Goal: Book appointment/travel/reservation

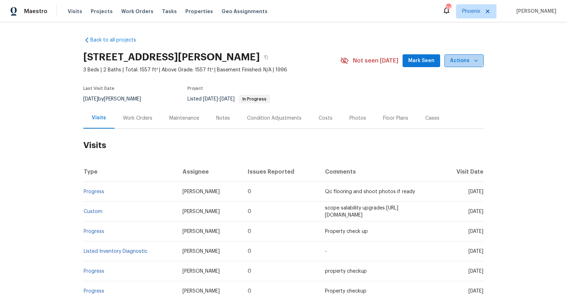
click at [459, 56] on span "Actions" at bounding box center [464, 60] width 28 height 9
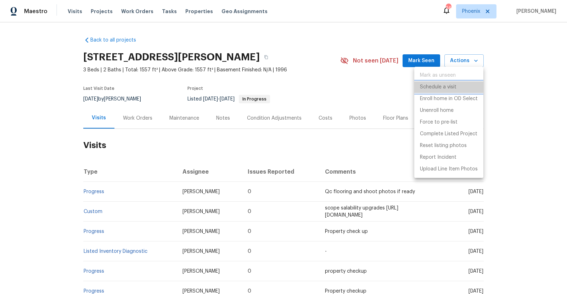
click at [445, 87] on p "Schedule a visit" at bounding box center [438, 86] width 37 height 7
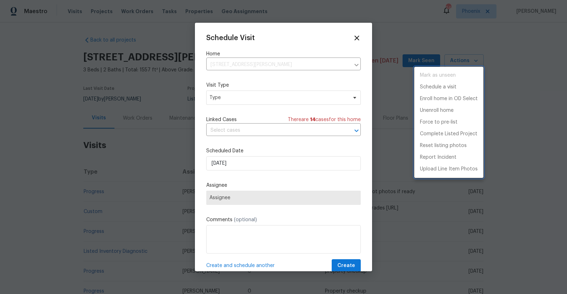
click at [222, 97] on div at bounding box center [283, 147] width 567 height 294
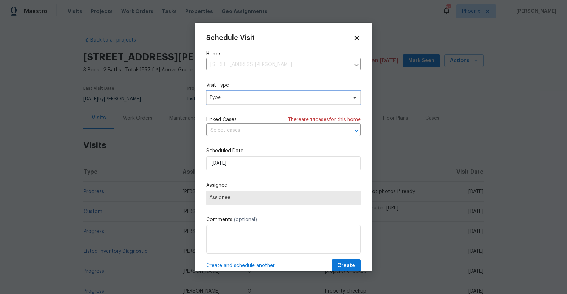
click at [222, 97] on span "Type" at bounding box center [279, 97] width 138 height 7
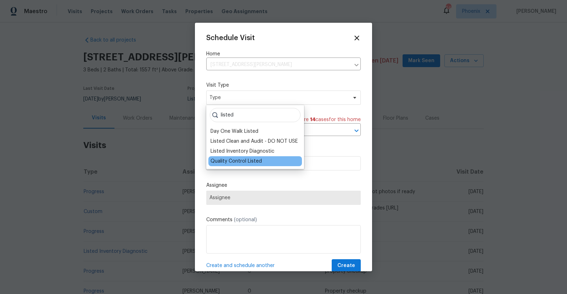
type input "listed"
click at [233, 159] on div "Quality Control Listed" at bounding box center [236, 160] width 51 height 7
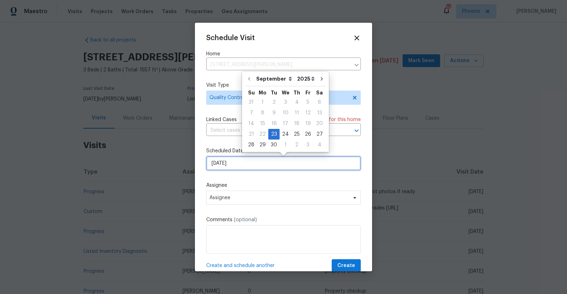
click at [238, 165] on input "9/23/2025" at bounding box center [283, 163] width 155 height 14
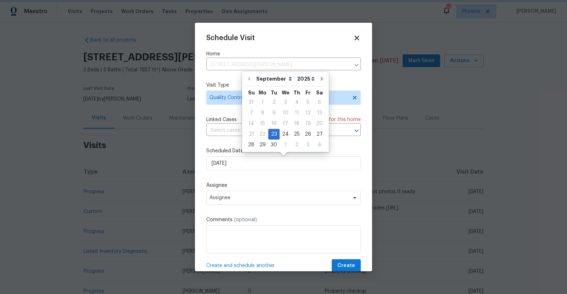
click at [260, 179] on div "Schedule Visit Home 317 E Nunneley Rd, Gilbert, AZ 85296 ​ Visit Type Quality C…" at bounding box center [283, 153] width 155 height 238
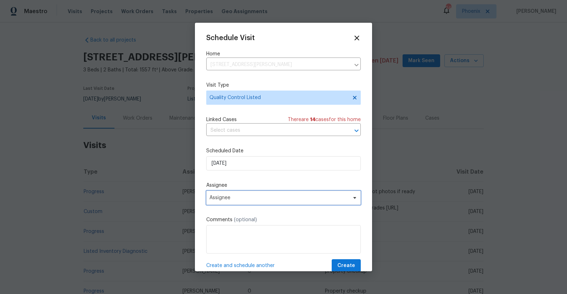
click at [246, 199] on span "Assignee" at bounding box center [279, 198] width 139 height 6
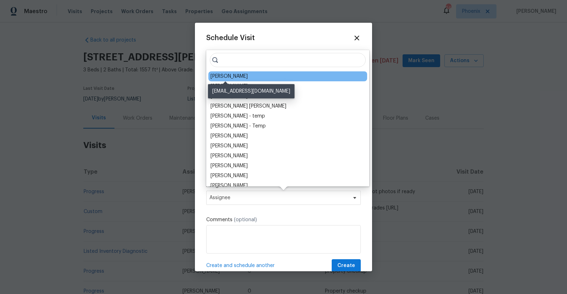
click at [237, 77] on div "[PERSON_NAME]" at bounding box center [229, 76] width 37 height 7
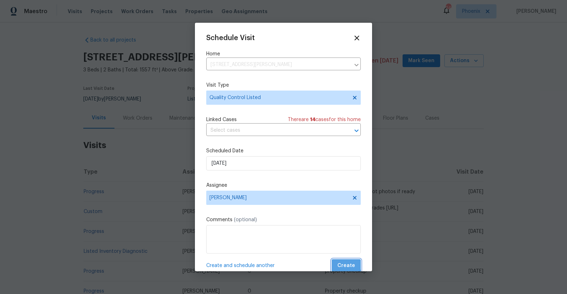
click at [340, 263] on span "Create" at bounding box center [347, 265] width 18 height 9
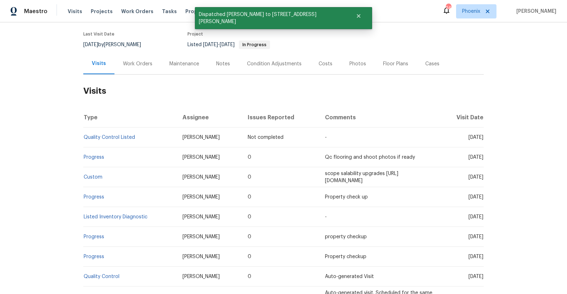
scroll to position [59, 0]
